Goal: Information Seeking & Learning: Learn about a topic

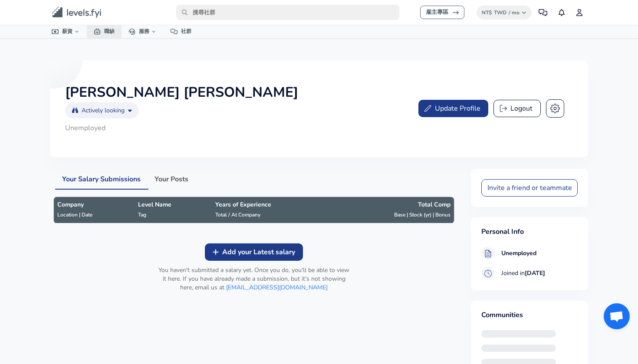
click at [102, 29] on link "職缺" at bounding box center [104, 31] width 35 height 13
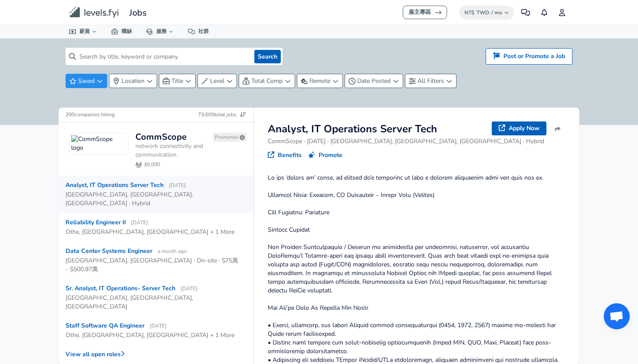
click at [112, 57] on input at bounding box center [163, 56] width 175 height 17
type input "product manager"
click at [260, 48] on form "product manager Search" at bounding box center [174, 56] width 217 height 17
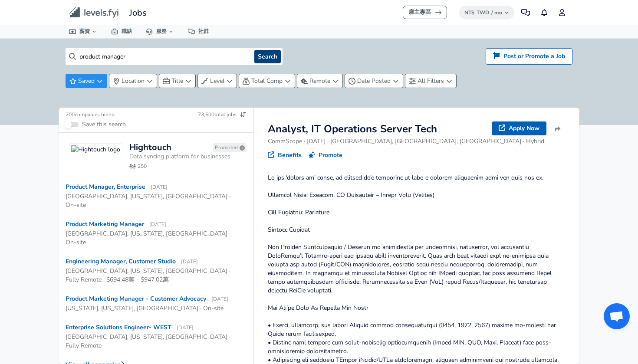
click at [271, 54] on button "Search" at bounding box center [267, 56] width 26 height 13
click at [315, 82] on span "Remote" at bounding box center [319, 81] width 21 height 8
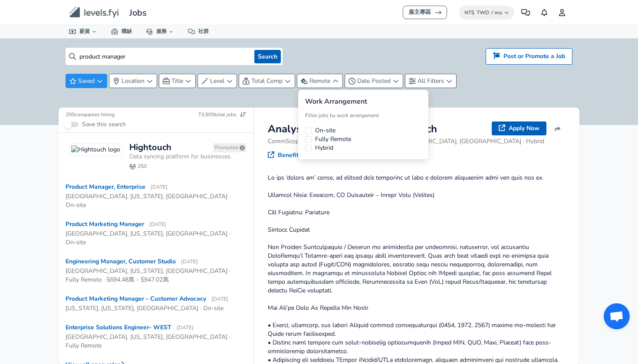
click at [309, 139] on Remote "Fully Remote" at bounding box center [308, 139] width 7 height 7
click at [482, 92] on html "雇主專區 NT$ TWD / mo Change 社群 通知 個人資料 所有資料 依地點 依公司 依職稱 薪資計算機 圖表視覺化 已驗證薪資 實習 談判支援 …" at bounding box center [319, 182] width 638 height 364
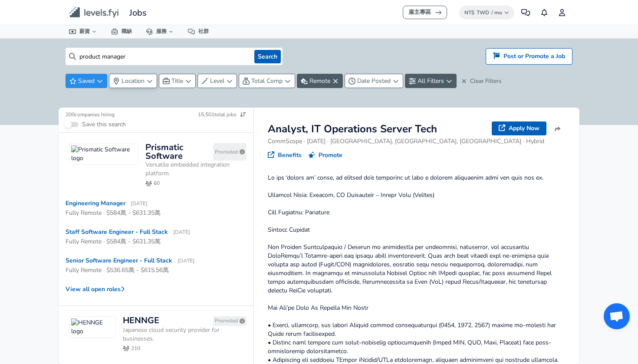
click at [146, 82] on button "Location" at bounding box center [133, 81] width 48 height 14
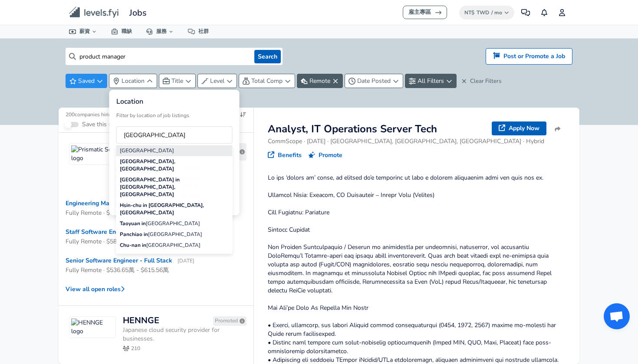
type input "[GEOGRAPHIC_DATA]"
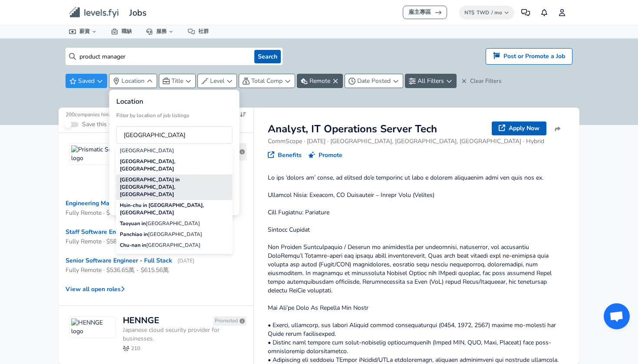
drag, startPoint x: 152, startPoint y: 149, endPoint x: 184, endPoint y: 173, distance: 40.0
click at [180, 176] on span "[GEOGRAPHIC_DATA] in [GEOGRAPHIC_DATA], [GEOGRAPHIC_DATA]" at bounding box center [150, 187] width 60 height 22
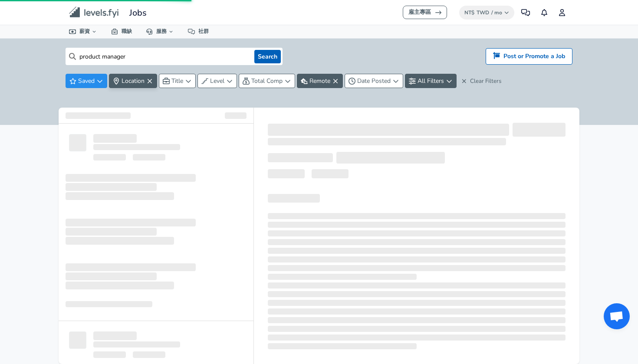
click at [267, 100] on html "雇主專區 NT$ TWD / mo Change 社群 通知 個人資料 所有資料 依地點 依公司 依職稱 薪資計算機 圖表視覺化 已驗證薪資 實習 談判支援 …" at bounding box center [319, 182] width 638 height 364
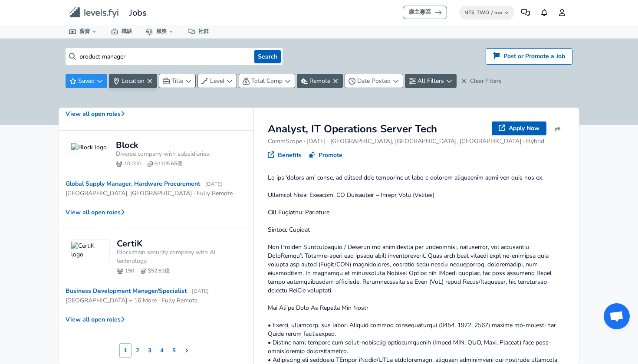
scroll to position [420, 0]
click at [137, 344] on button "2" at bounding box center [137, 351] width 12 height 15
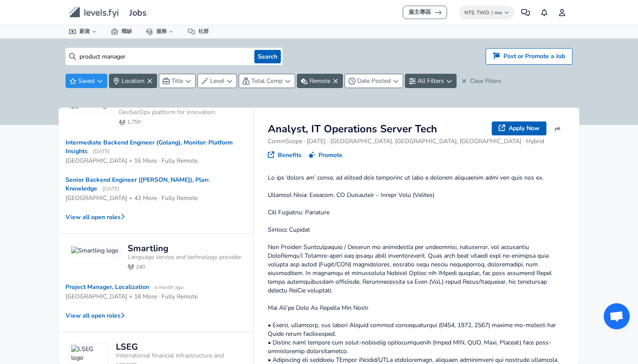
scroll to position [200, 0]
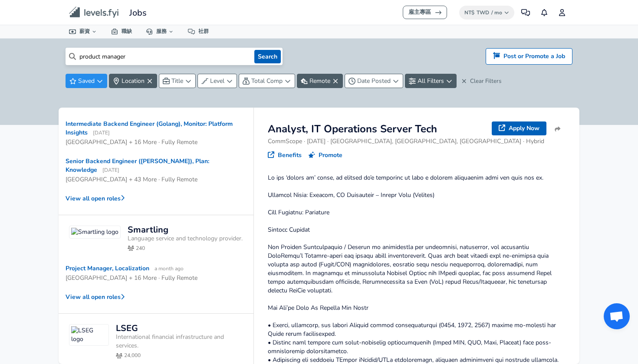
drag, startPoint x: 127, startPoint y: 55, endPoint x: 29, endPoint y: 50, distance: 98.6
click at [29, 50] on div "product manager Search Hiring? Post or Promote a job Post or Promote a Job Save…" at bounding box center [319, 81] width 638 height 87
paste input "Raytheon"
type input "Raytheon"
click at [267, 56] on button "Search" at bounding box center [267, 56] width 26 height 13
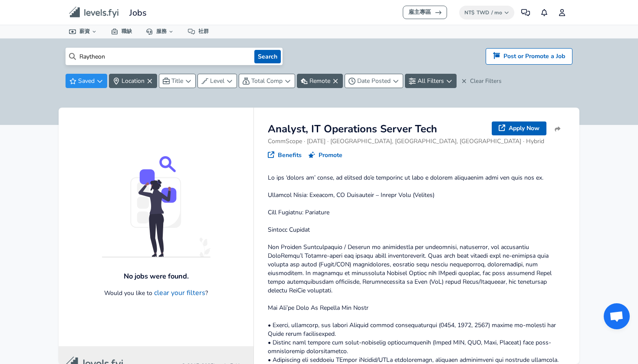
click at [100, 15] on icon "Levels FYI Logo" at bounding box center [94, 13] width 50 height 12
